Goal: Transaction & Acquisition: Purchase product/service

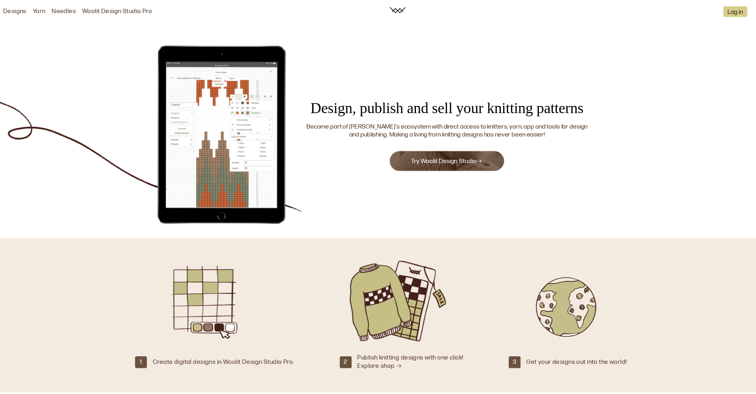
scroll to position [473, 0]
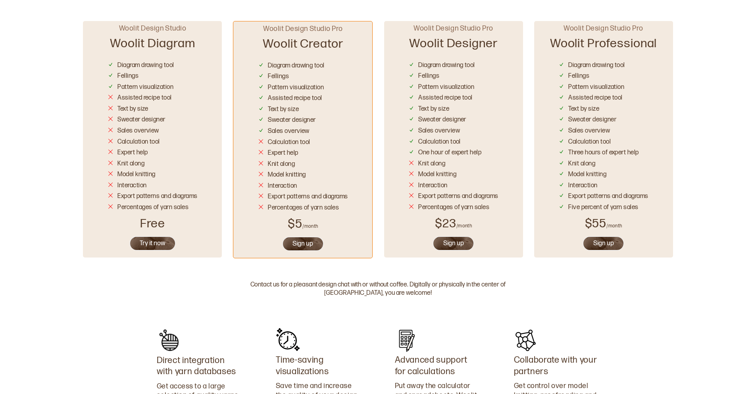
click at [152, 247] on button "Try it now" at bounding box center [152, 243] width 46 height 15
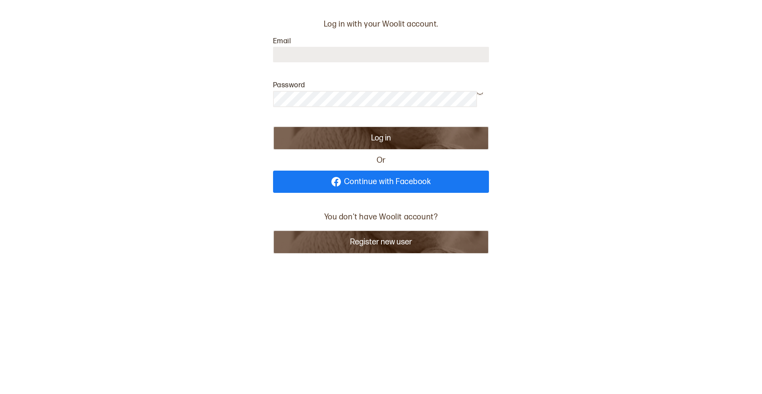
click at [350, 185] on span "Continue with Facebook" at bounding box center [387, 182] width 87 height 8
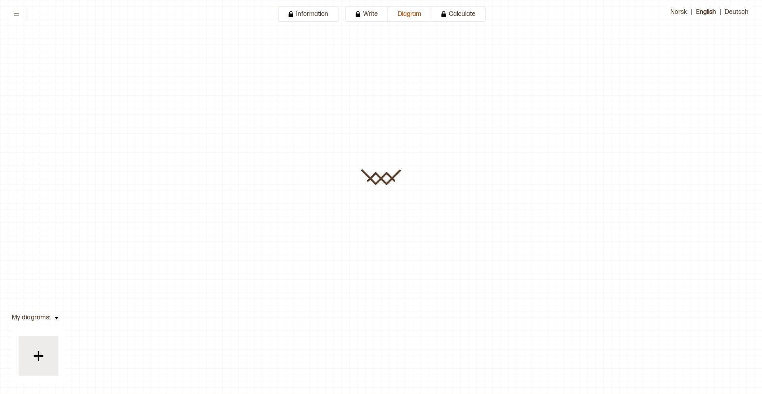
type input "**********"
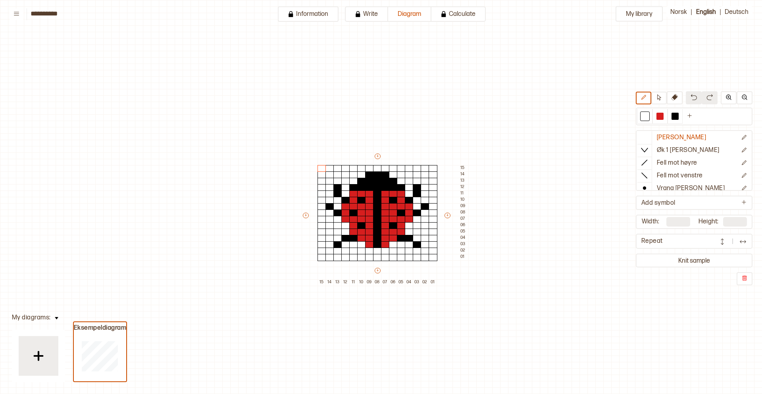
scroll to position [44, 23]
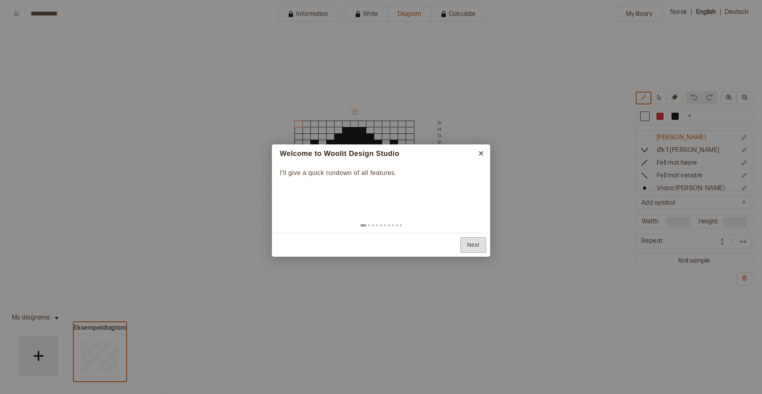
click at [481, 243] on link "Next" at bounding box center [473, 244] width 26 height 15
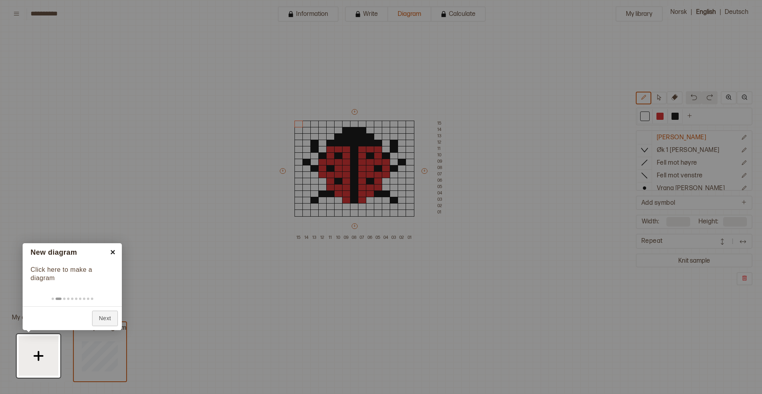
click at [114, 251] on link "×" at bounding box center [113, 252] width 18 height 18
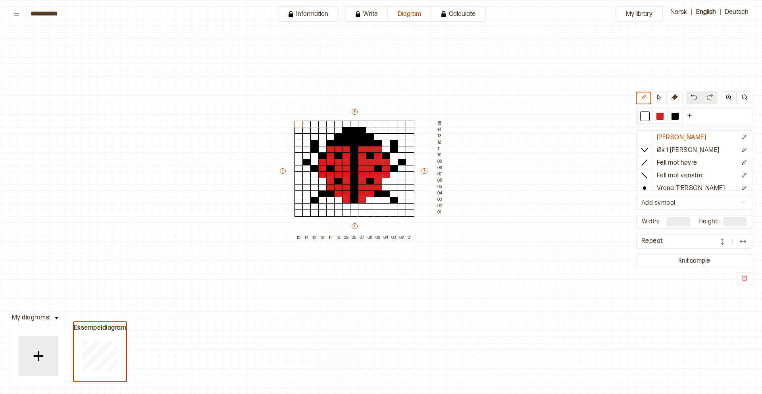
click at [51, 320] on button at bounding box center [57, 317] width 12 height 11
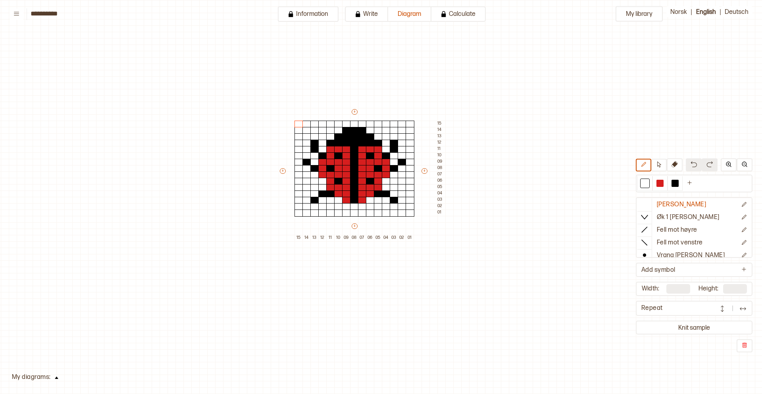
click at [50, 378] on div "**********" at bounding box center [381, 197] width 762 height 394
click at [54, 380] on button at bounding box center [57, 377] width 12 height 11
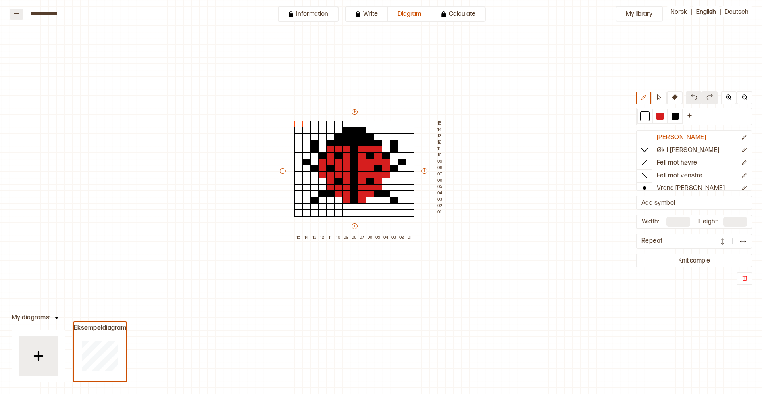
click at [23, 12] on button at bounding box center [17, 14] width 14 height 11
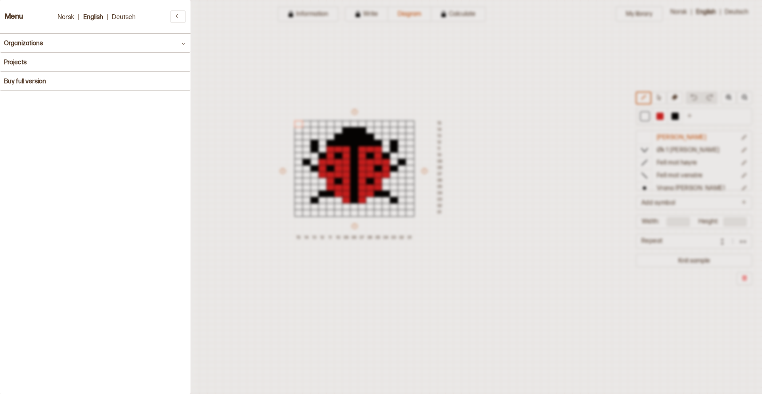
click at [334, 63] on div at bounding box center [381, 197] width 762 height 394
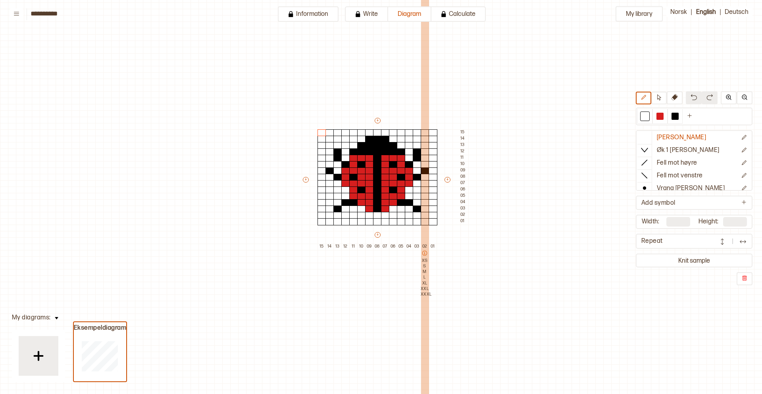
scroll to position [34, 0]
drag, startPoint x: 474, startPoint y: 304, endPoint x: 421, endPoint y: 295, distance: 53.1
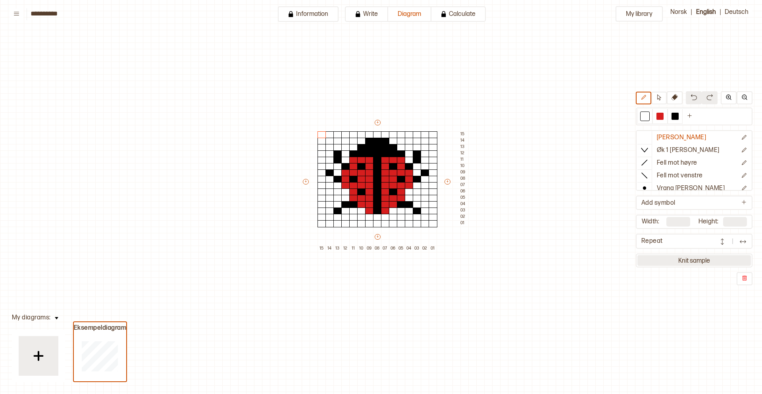
click at [704, 259] on button "Knit sample" at bounding box center [694, 261] width 114 height 11
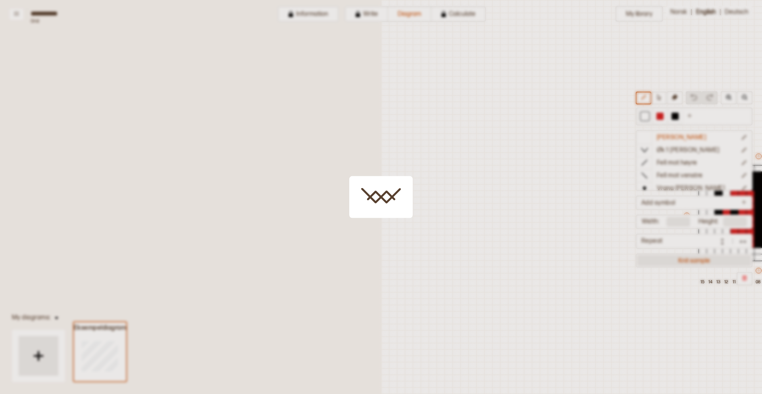
scroll to position [25, 281]
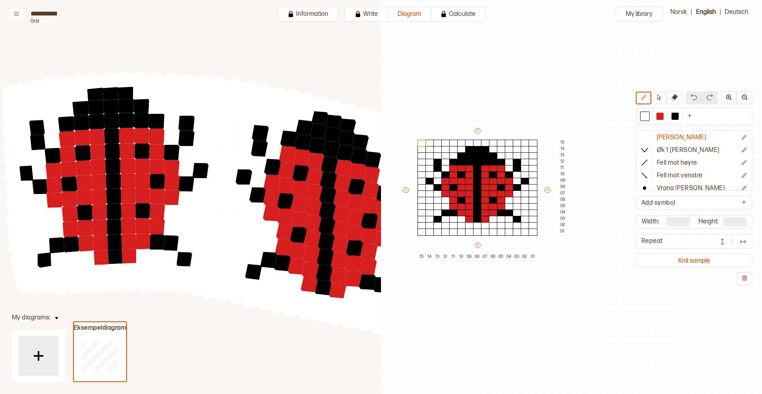
drag, startPoint x: 310, startPoint y: 238, endPoint x: 204, endPoint y: 221, distance: 107.0
click at [204, 221] on circle at bounding box center [214, 218] width 21 height 21
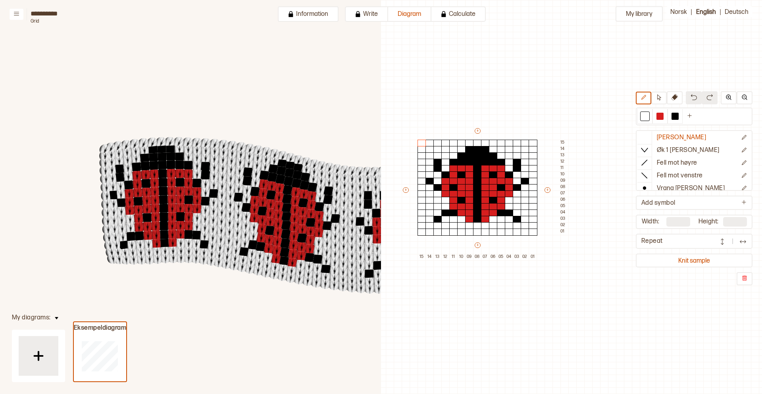
drag, startPoint x: 319, startPoint y: 286, endPoint x: 176, endPoint y: 266, distance: 144.2
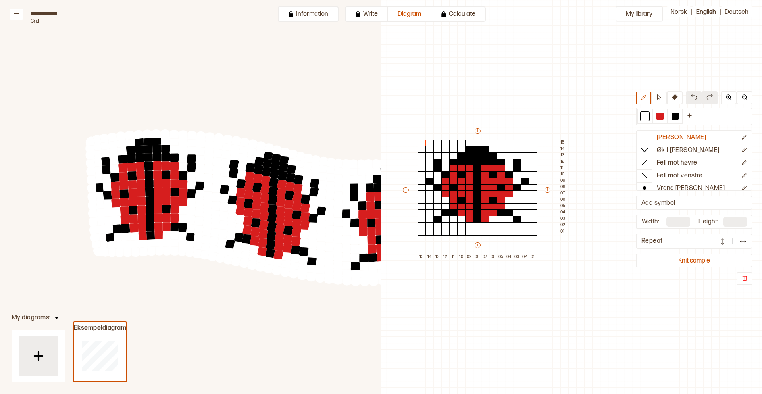
drag, startPoint x: 289, startPoint y: 234, endPoint x: 156, endPoint y: 189, distance: 140.3
click at [282, 225] on circle at bounding box center [288, 231] width 12 height 12
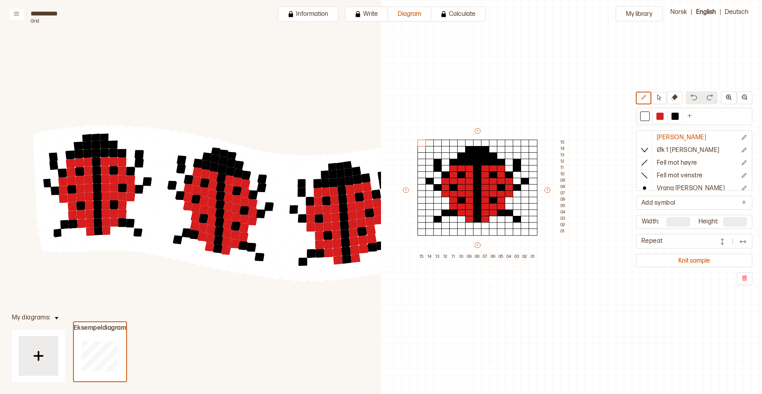
drag, startPoint x: 219, startPoint y: 235, endPoint x: 277, endPoint y: 271, distance: 68.1
click at [274, 265] on circle at bounding box center [268, 259] width 12 height 12
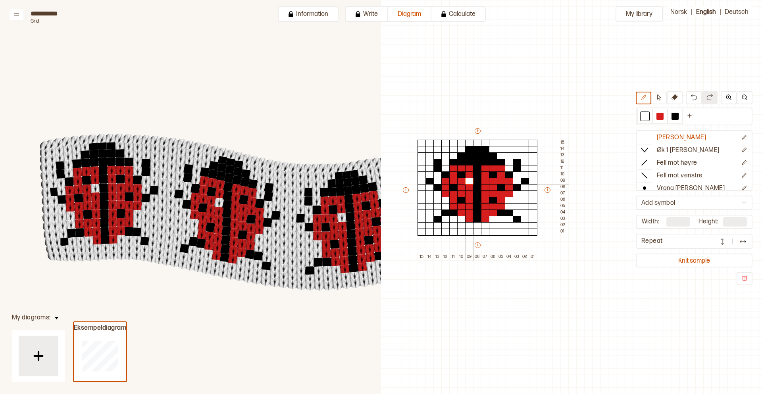
click at [468, 183] on div at bounding box center [469, 181] width 9 height 7
click at [467, 189] on div at bounding box center [469, 187] width 9 height 7
click at [466, 192] on div at bounding box center [469, 194] width 9 height 7
click at [468, 199] on div at bounding box center [469, 200] width 9 height 7
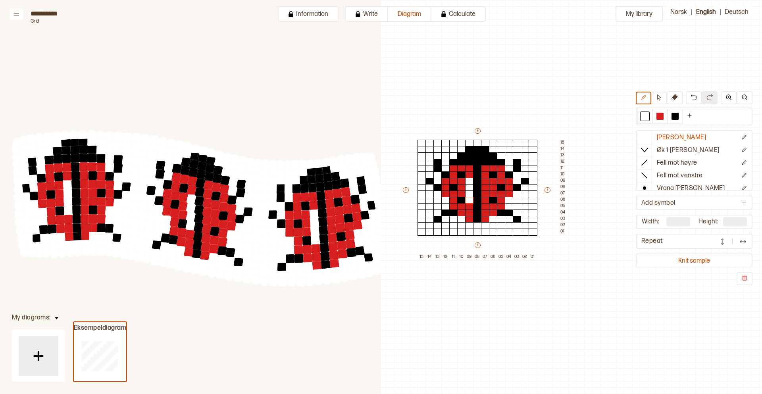
drag, startPoint x: 260, startPoint y: 217, endPoint x: 233, endPoint y: 214, distance: 26.8
click at [233, 214] on circle at bounding box center [232, 218] width 12 height 12
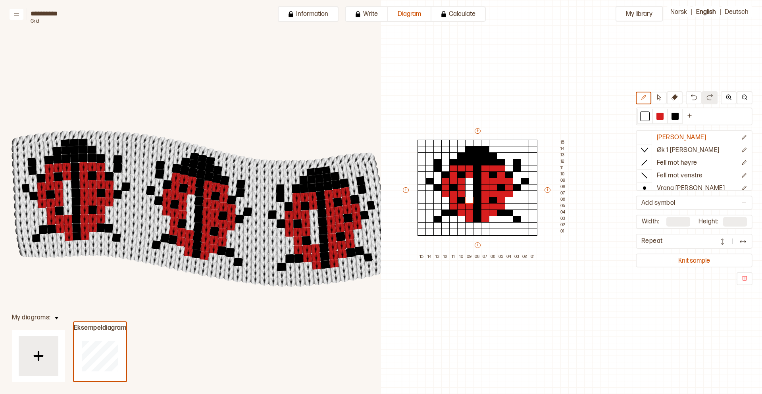
click at [20, 12] on button at bounding box center [17, 14] width 14 height 11
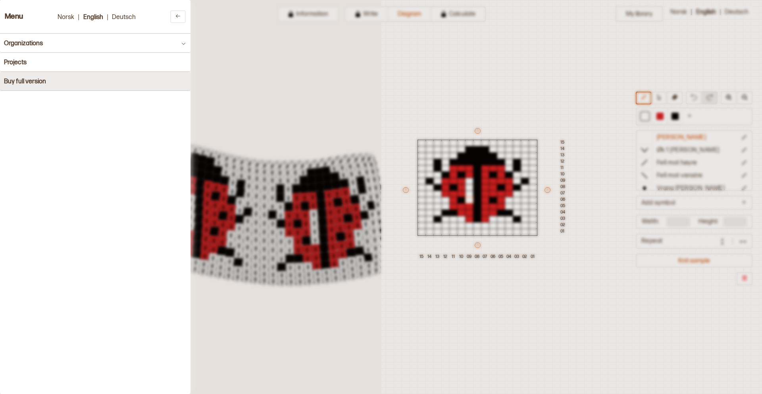
click at [31, 77] on button "Buy full version" at bounding box center [95, 81] width 191 height 19
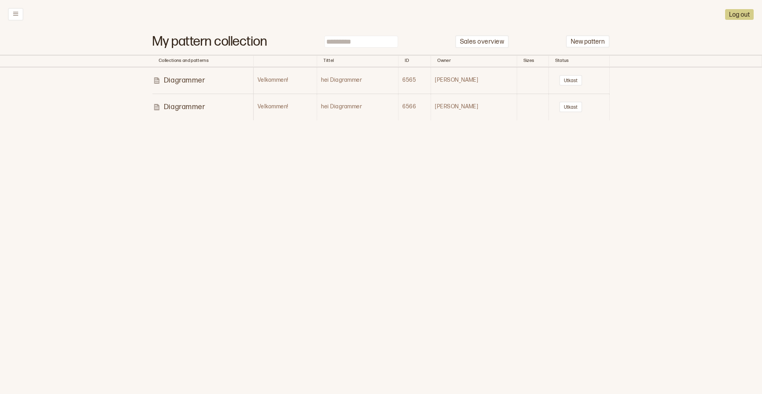
click at [597, 91] on td "Utkast" at bounding box center [579, 80] width 61 height 27
click at [570, 106] on button "Utkast" at bounding box center [570, 107] width 23 height 11
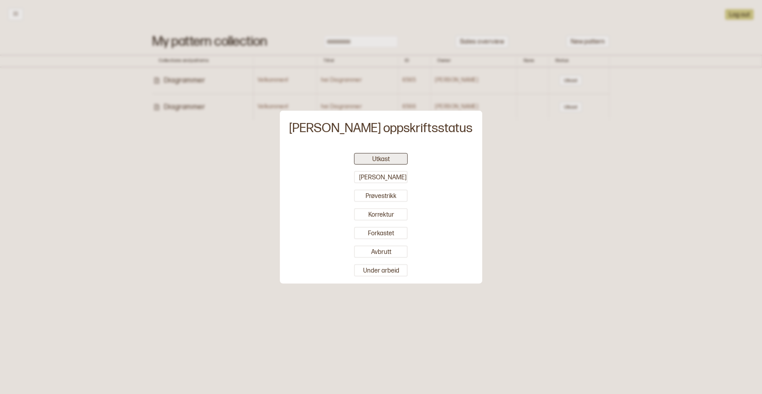
click at [386, 155] on button "Utkast" at bounding box center [381, 159] width 54 height 12
click at [471, 128] on div at bounding box center [381, 197] width 762 height 394
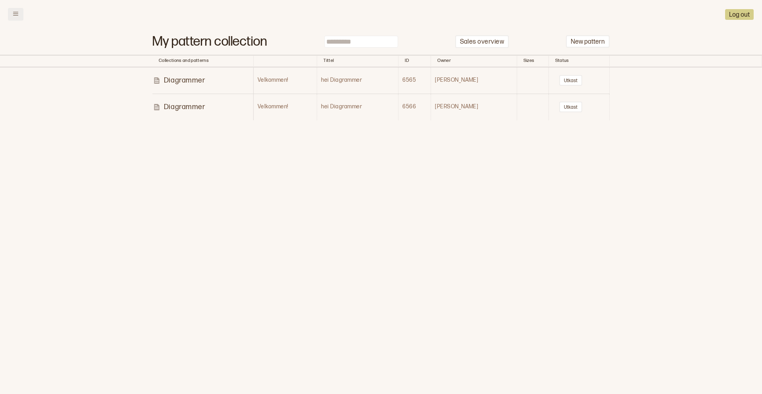
click at [22, 12] on button at bounding box center [15, 14] width 15 height 13
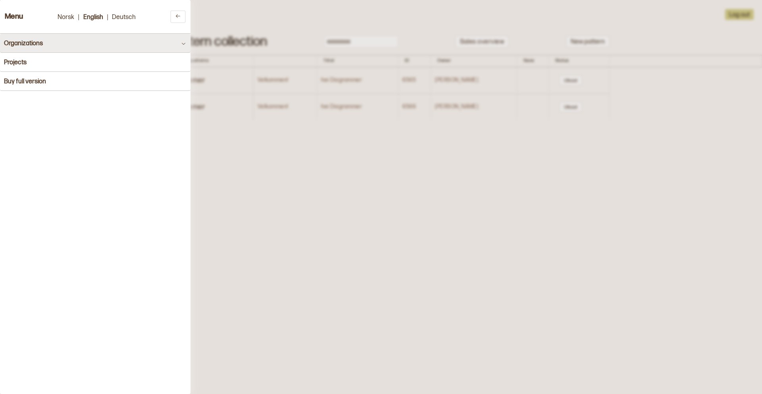
click at [45, 46] on button "Organizations" at bounding box center [95, 43] width 191 height 19
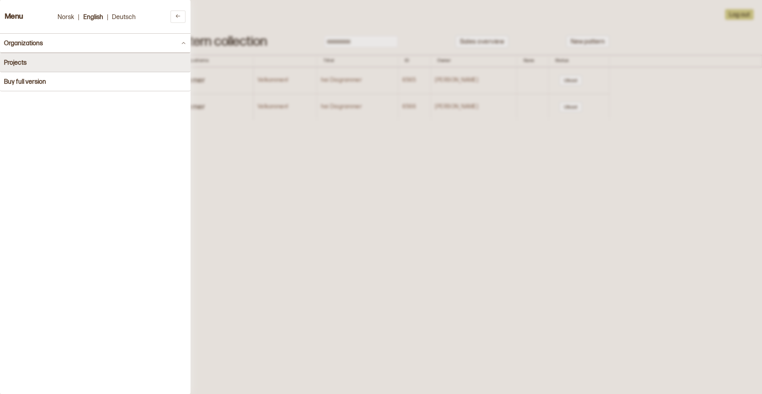
click at [42, 62] on button "Projects" at bounding box center [95, 62] width 191 height 19
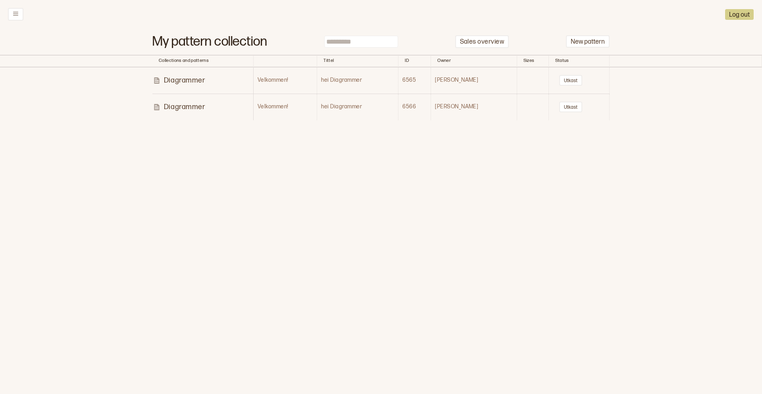
click at [191, 82] on p "Diagrammer" at bounding box center [184, 80] width 41 height 9
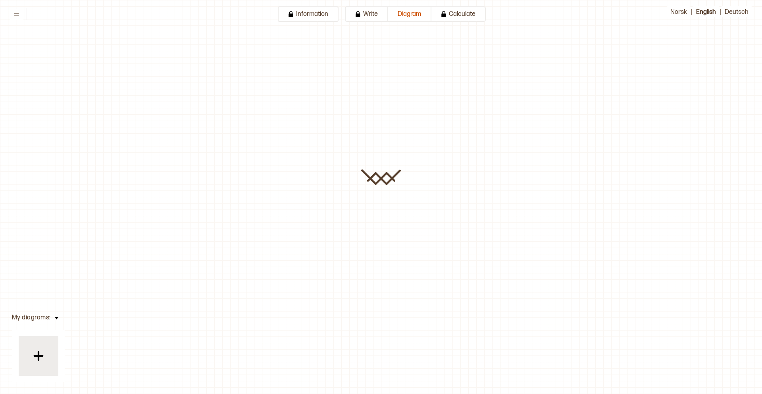
type input "**********"
